Goal: Navigation & Orientation: Understand site structure

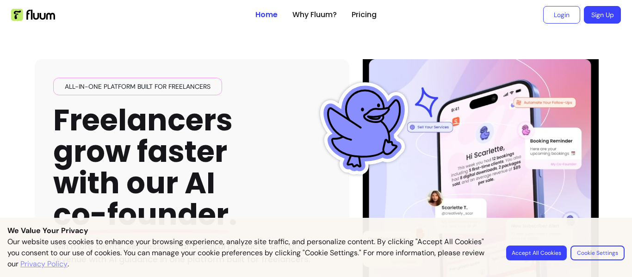
click at [529, 255] on button "Accept All Cookies" at bounding box center [536, 253] width 61 height 15
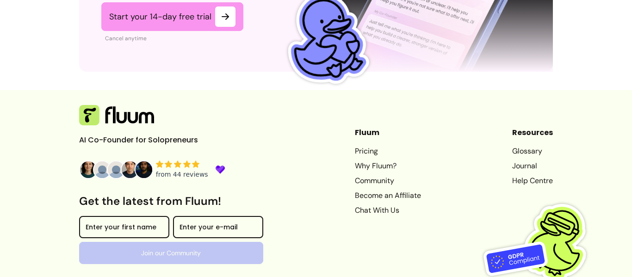
scroll to position [2480, 0]
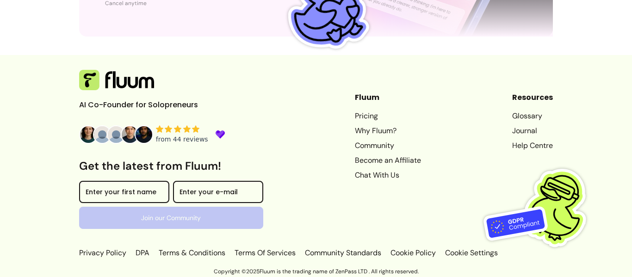
click at [247, 255] on link "Terms Of Services" at bounding box center [265, 253] width 65 height 11
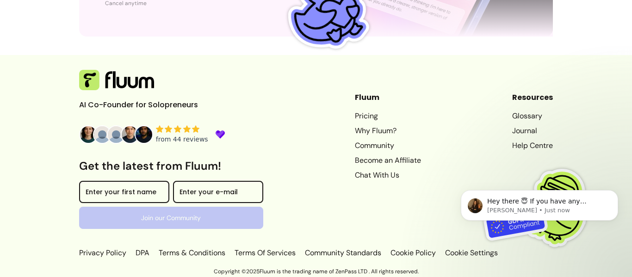
scroll to position [0, 0]
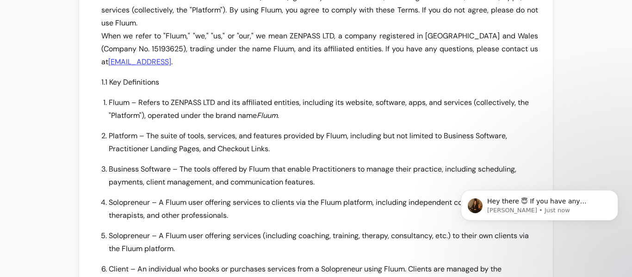
scroll to position [122, 0]
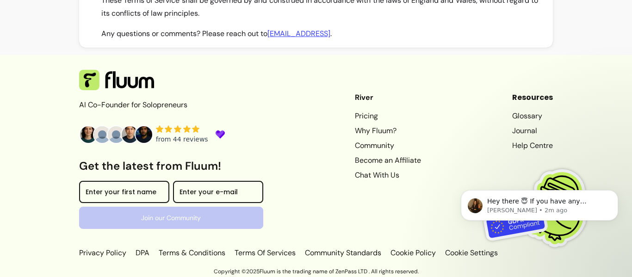
scroll to position [5940, 0]
click at [629, 272] on html "Hey there 😇 If you have any question about what you can do with Fluum, I'm here…" at bounding box center [539, 222] width 185 height 102
click at [98, 253] on link "Privacy Policy" at bounding box center [103, 253] width 49 height 11
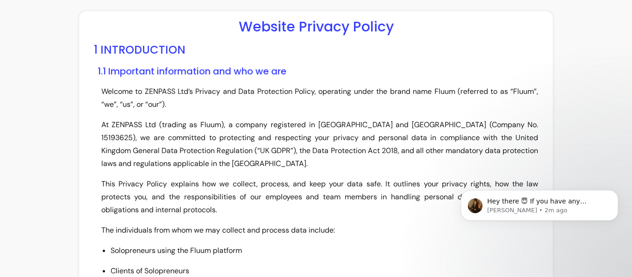
scroll to position [11, 0]
